Goal: Information Seeking & Learning: Check status

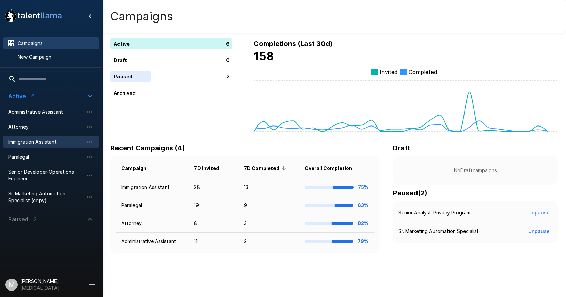
click at [31, 138] on div "Immigration Assistant" at bounding box center [51, 142] width 97 height 12
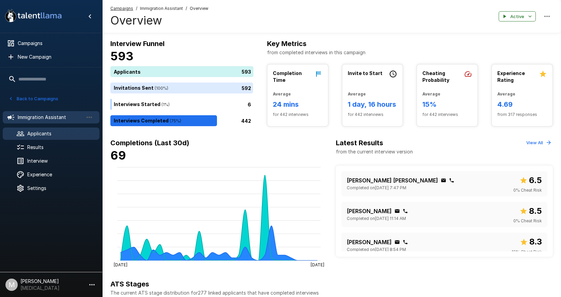
click at [56, 132] on span "Applicants" at bounding box center [60, 133] width 67 height 7
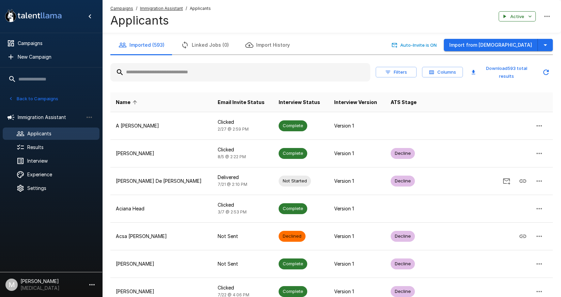
click at [197, 73] on input "text" at bounding box center [240, 72] width 260 height 12
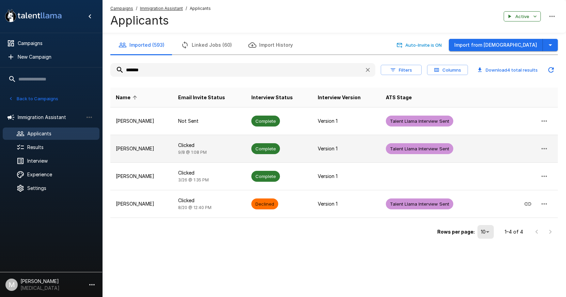
type input "*******"
click at [180, 150] on span "9/8 @ 1:08 PM" at bounding box center [192, 152] width 29 height 5
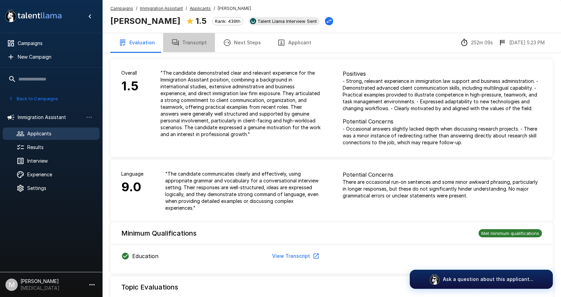
click at [187, 48] on button "Transcript" at bounding box center [189, 42] width 52 height 19
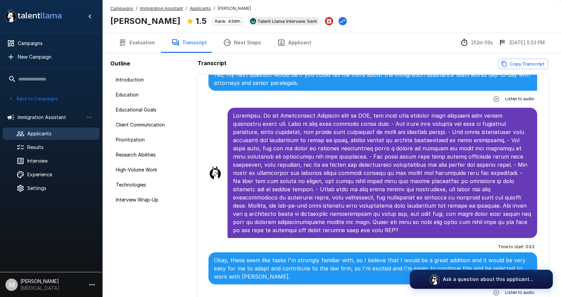
scroll to position [1878, 0]
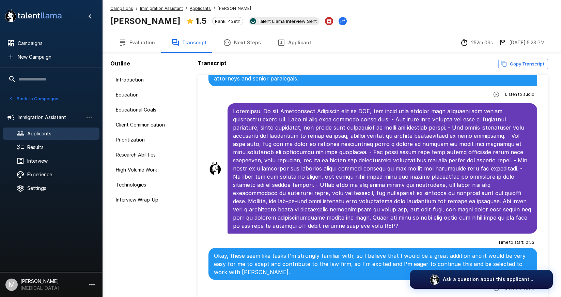
click at [144, 50] on button "Evaluation" at bounding box center [136, 42] width 53 height 19
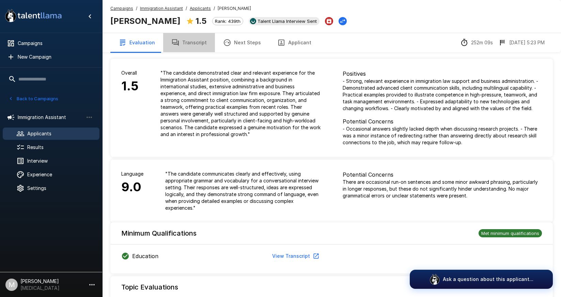
click at [199, 46] on button "Transcript" at bounding box center [189, 42] width 52 height 19
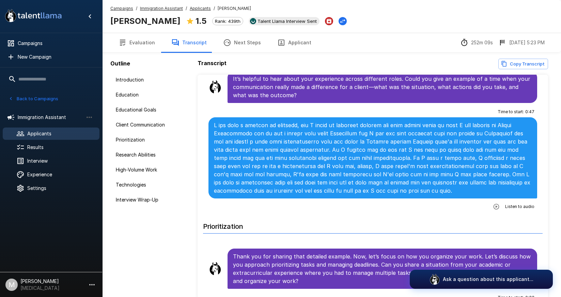
scroll to position [477, 0]
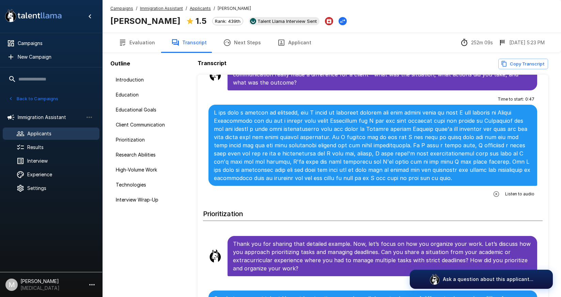
click at [119, 10] on u "Campaigns" at bounding box center [121, 8] width 23 height 5
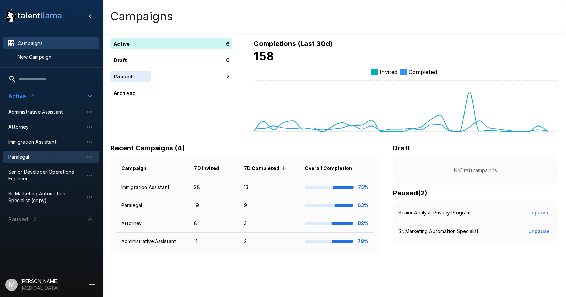
click at [23, 159] on span "Paralegal" at bounding box center [45, 156] width 75 height 7
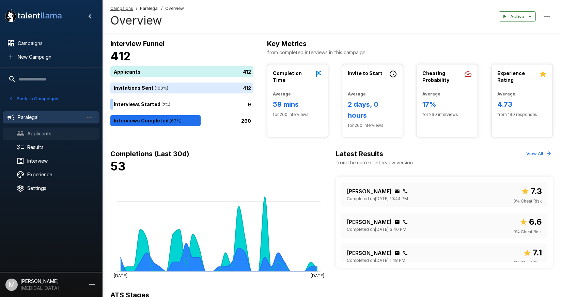
click at [50, 134] on span "Applicants" at bounding box center [60, 133] width 67 height 7
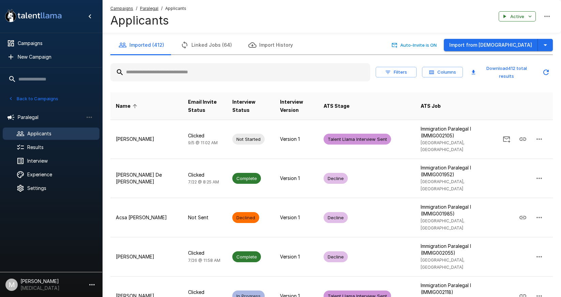
drag, startPoint x: 279, startPoint y: 63, endPoint x: 283, endPoint y: 80, distance: 17.8
click at [279, 64] on div at bounding box center [240, 72] width 260 height 18
click at [283, 80] on div at bounding box center [240, 72] width 260 height 18
click at [316, 70] on input "text" at bounding box center [240, 72] width 260 height 12
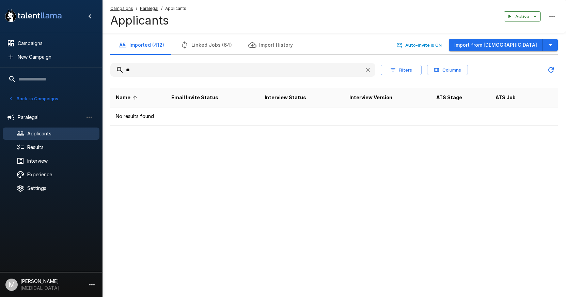
type input "*"
drag, startPoint x: 316, startPoint y: 70, endPoint x: 271, endPoint y: 74, distance: 45.2
click at [271, 74] on input "***" at bounding box center [234, 70] width 249 height 12
type input "*"
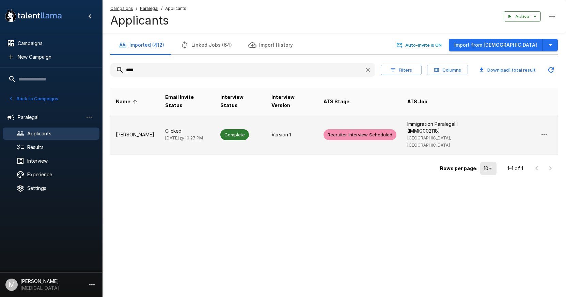
type input "****"
click at [229, 129] on div "Complete" at bounding box center [234, 134] width 29 height 11
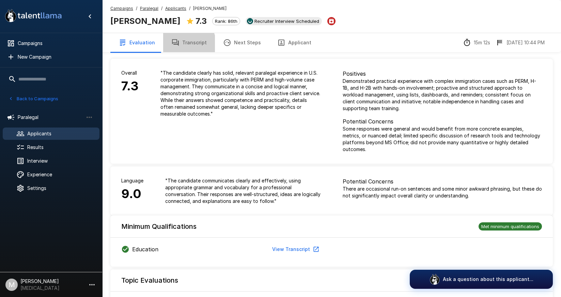
click at [182, 45] on button "Transcript" at bounding box center [189, 42] width 52 height 19
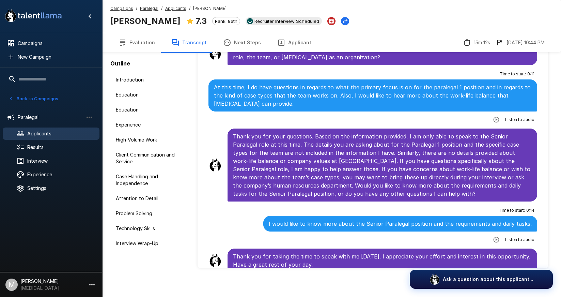
scroll to position [36, 0]
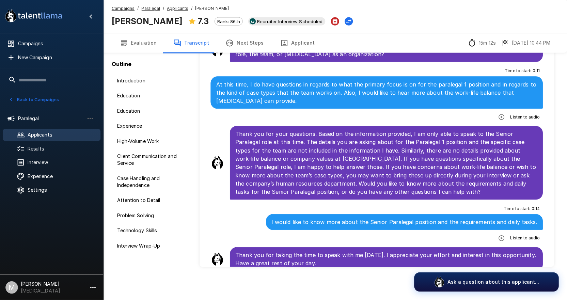
scroll to position [1754, 0]
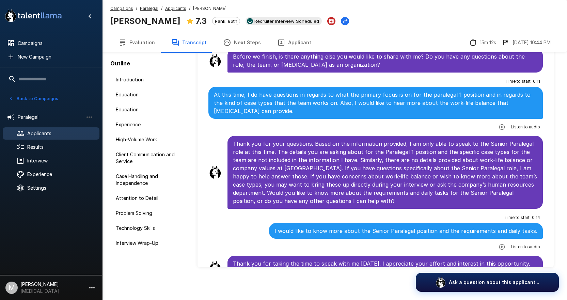
click at [175, 11] on u "Applicants" at bounding box center [175, 8] width 21 height 5
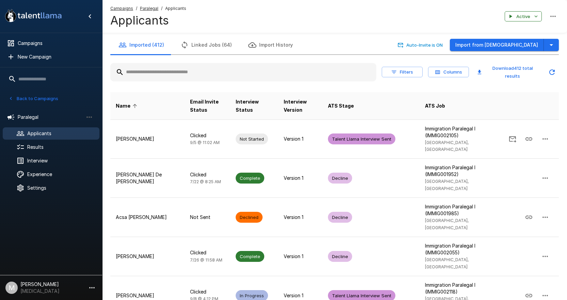
click at [195, 70] on input "text" at bounding box center [243, 72] width 266 height 12
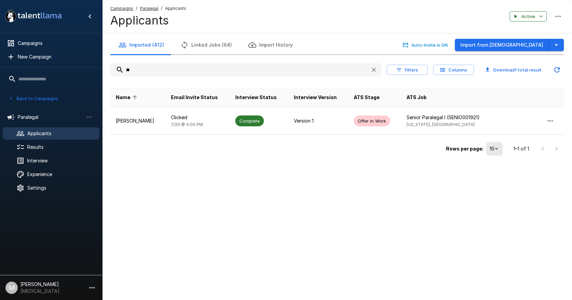
type input "*"
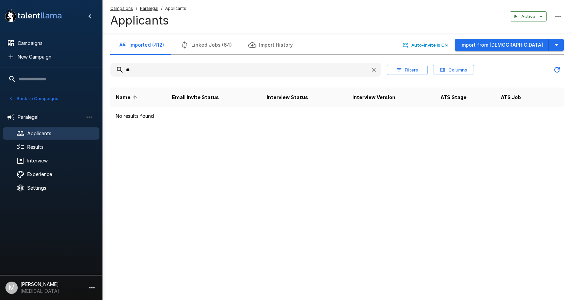
type input "*"
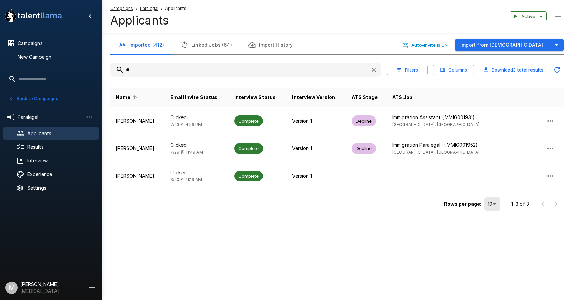
type input "*"
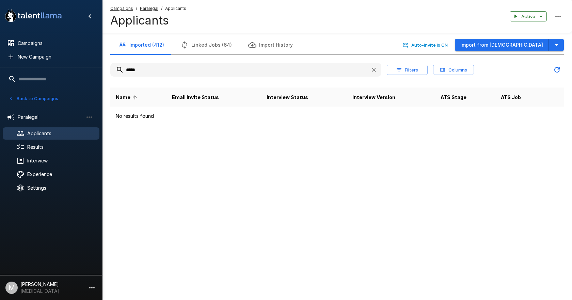
type input "*****"
drag, startPoint x: 189, startPoint y: 44, endPoint x: 572, endPoint y: 43, distance: 383.3
click at [189, 44] on button "Linked Jobs (64)" at bounding box center [206, 44] width 68 height 19
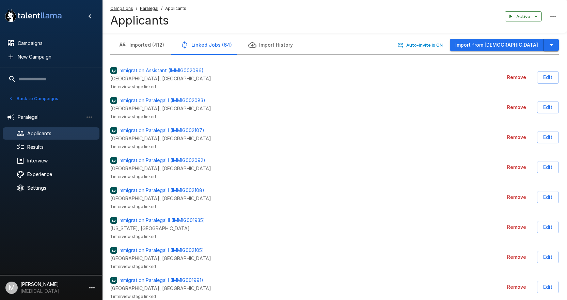
click at [554, 43] on icon "button" at bounding box center [551, 45] width 8 height 8
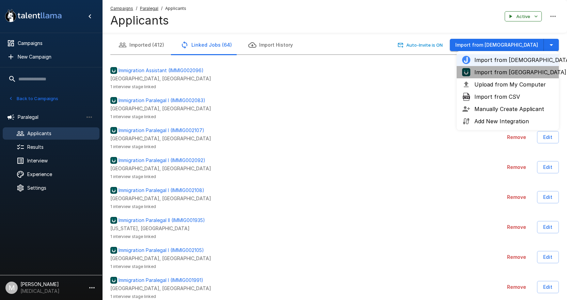
click at [499, 71] on span "Import from UKG" at bounding box center [514, 72] width 79 height 8
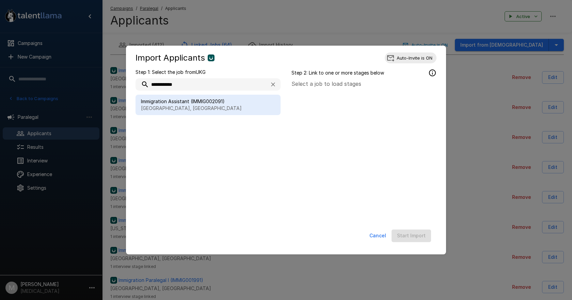
type input "**********"
click at [225, 101] on span "Immigration Assistant (IMMIG002091)" at bounding box center [208, 101] width 134 height 7
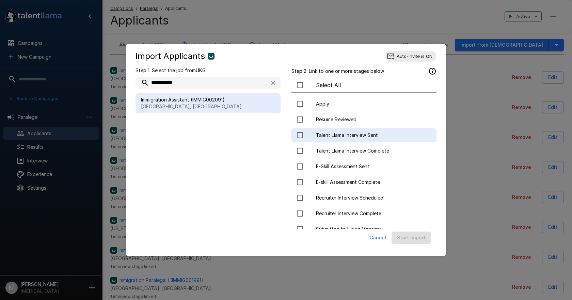
click at [337, 136] on span "Talent Llama Interview Sent" at bounding box center [373, 135] width 115 height 7
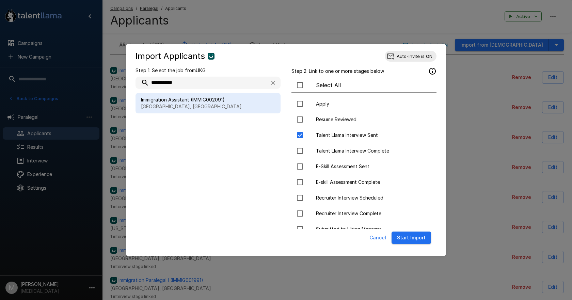
click at [421, 238] on button "Start Import" at bounding box center [412, 238] width 40 height 13
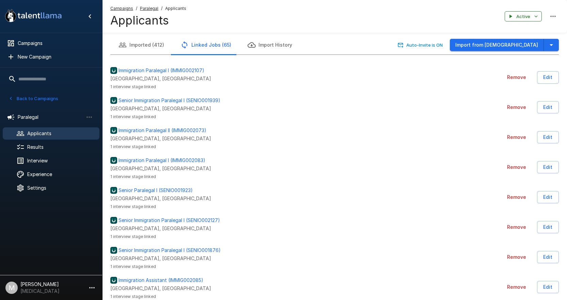
scroll to position [1628, 0]
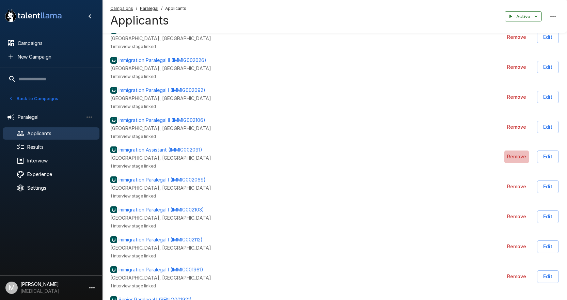
click at [522, 158] on button "Remove" at bounding box center [517, 157] width 25 height 13
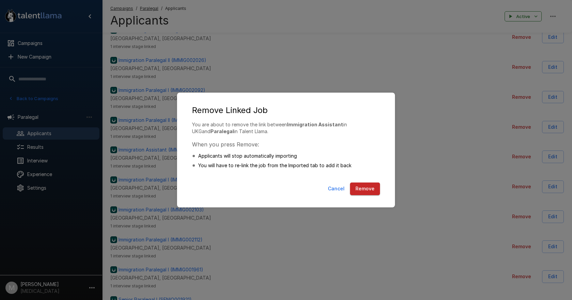
click at [360, 189] on button "Remove" at bounding box center [365, 189] width 30 height 13
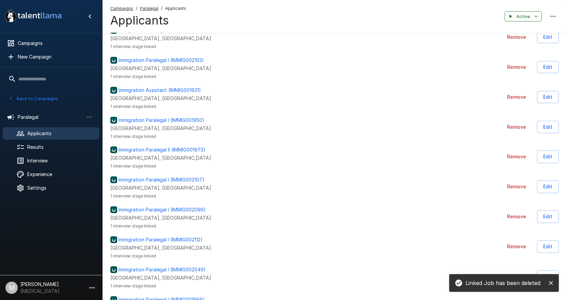
scroll to position [310, 0]
click at [128, 7] on u "Campaigns" at bounding box center [121, 8] width 23 height 5
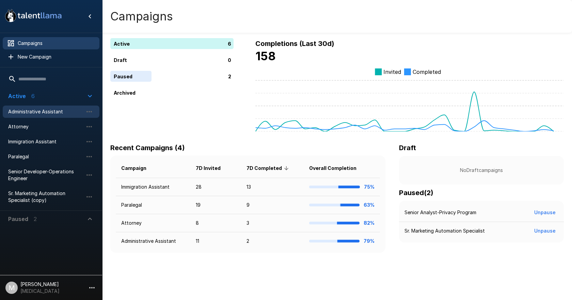
click at [48, 108] on div "Administrative Assistant" at bounding box center [51, 112] width 97 height 12
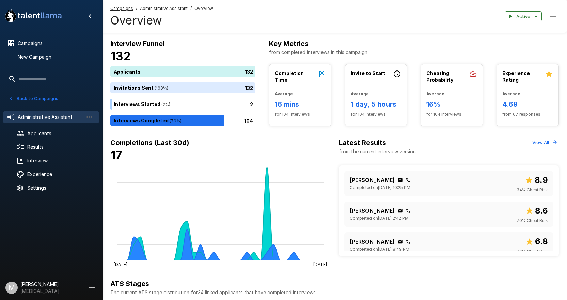
click at [111, 6] on u "Campaigns" at bounding box center [121, 8] width 23 height 5
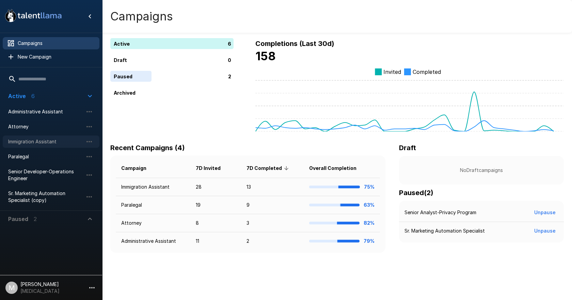
click at [36, 139] on span "Immigration Assistant" at bounding box center [45, 141] width 75 height 7
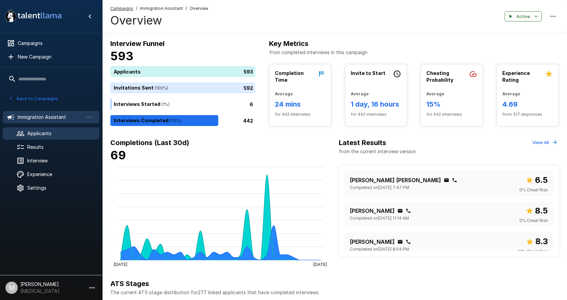
click at [40, 130] on span "Applicants" at bounding box center [60, 133] width 67 height 7
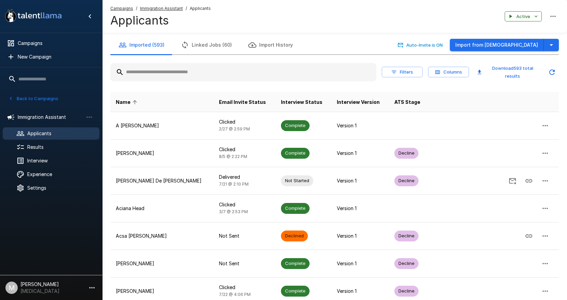
click at [189, 68] on input "text" at bounding box center [243, 72] width 266 height 12
click at [158, 73] on input "text" at bounding box center [243, 72] width 266 height 12
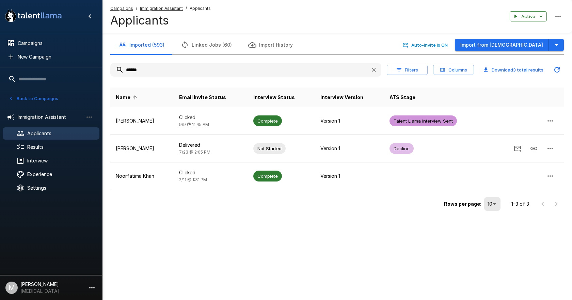
drag, startPoint x: 157, startPoint y: 71, endPoint x: -75, endPoint y: 52, distance: 233.4
click at [0, 52] on html ".st0{fill:#FFFFFF;} .st1{fill:#76a4ed;} Campaigns New Campaign Active 6 Adminis…" at bounding box center [286, 150] width 572 height 300
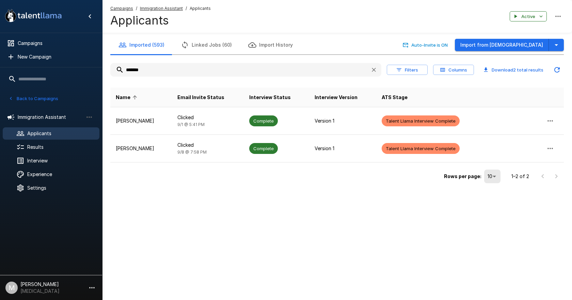
drag, startPoint x: 179, startPoint y: 71, endPoint x: 41, endPoint y: 64, distance: 138.5
click at [102, 64] on div ".st0{fill:#FFFFFF;} .st1{fill:#76a4ed;} Campaigns New Campaign Active 6 Adminis…" at bounding box center [337, 106] width 470 height 213
type input "*"
drag, startPoint x: 170, startPoint y: 73, endPoint x: -24, endPoint y: 63, distance: 193.8
click at [0, 63] on html ".st0{fill:#FFFFFF;} .st1{fill:#76a4ed;} Campaigns New Campaign Active 6 Adminis…" at bounding box center [286, 150] width 572 height 300
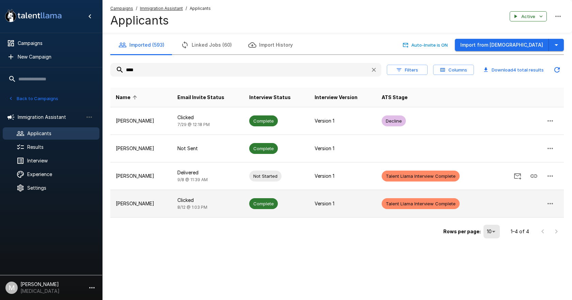
type input "****"
click at [265, 206] on span "Complete" at bounding box center [263, 204] width 29 height 6
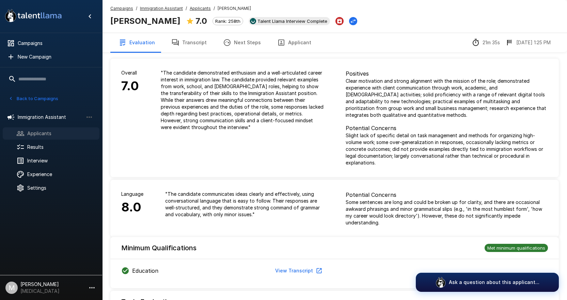
click at [71, 132] on span "Applicants" at bounding box center [60, 133] width 67 height 7
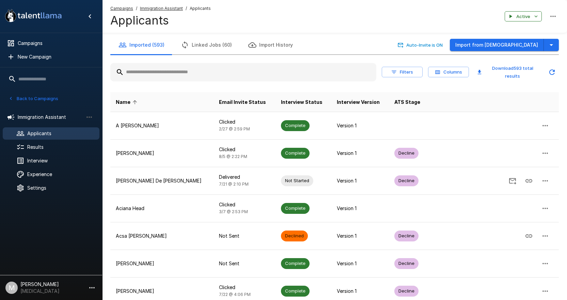
click at [121, 10] on u "Campaigns" at bounding box center [121, 8] width 23 height 5
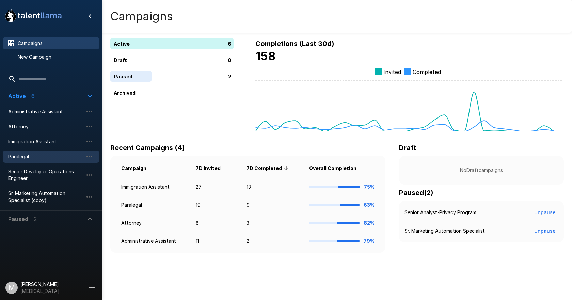
click at [40, 156] on span "Paralegal" at bounding box center [45, 156] width 75 height 7
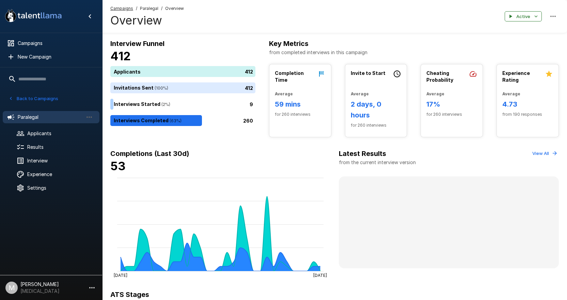
click at [49, 124] on li "Paralegal" at bounding box center [51, 117] width 97 height 18
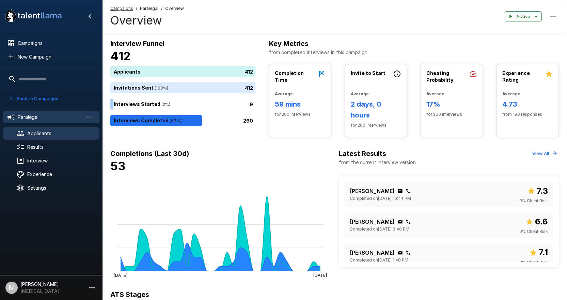
click at [48, 134] on span "Applicants" at bounding box center [60, 133] width 67 height 7
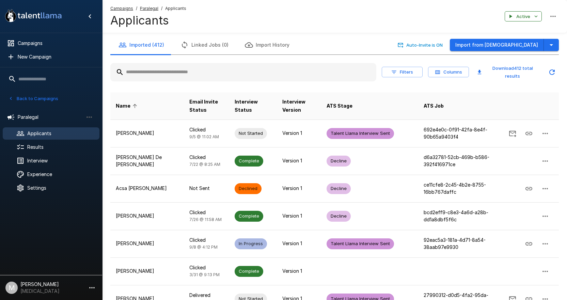
click at [162, 74] on input "text" at bounding box center [243, 72] width 266 height 12
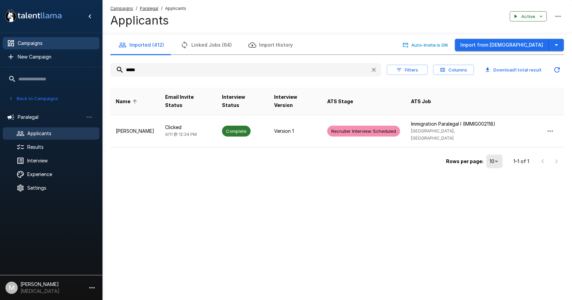
type input "*****"
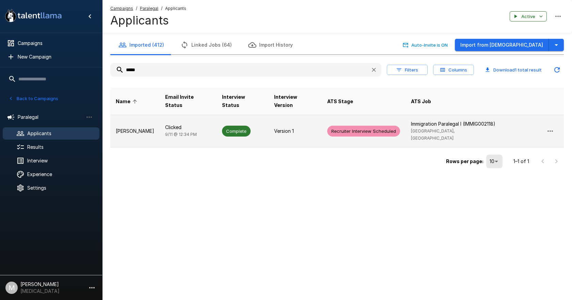
click at [140, 128] on p "[PERSON_NAME]" at bounding box center [135, 131] width 38 height 7
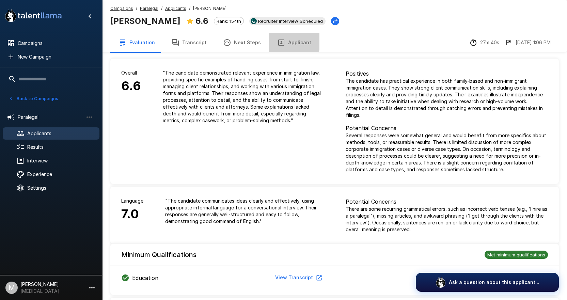
click at [285, 37] on button "Applicant" at bounding box center [294, 42] width 50 height 19
